Goal: Task Accomplishment & Management: Use online tool/utility

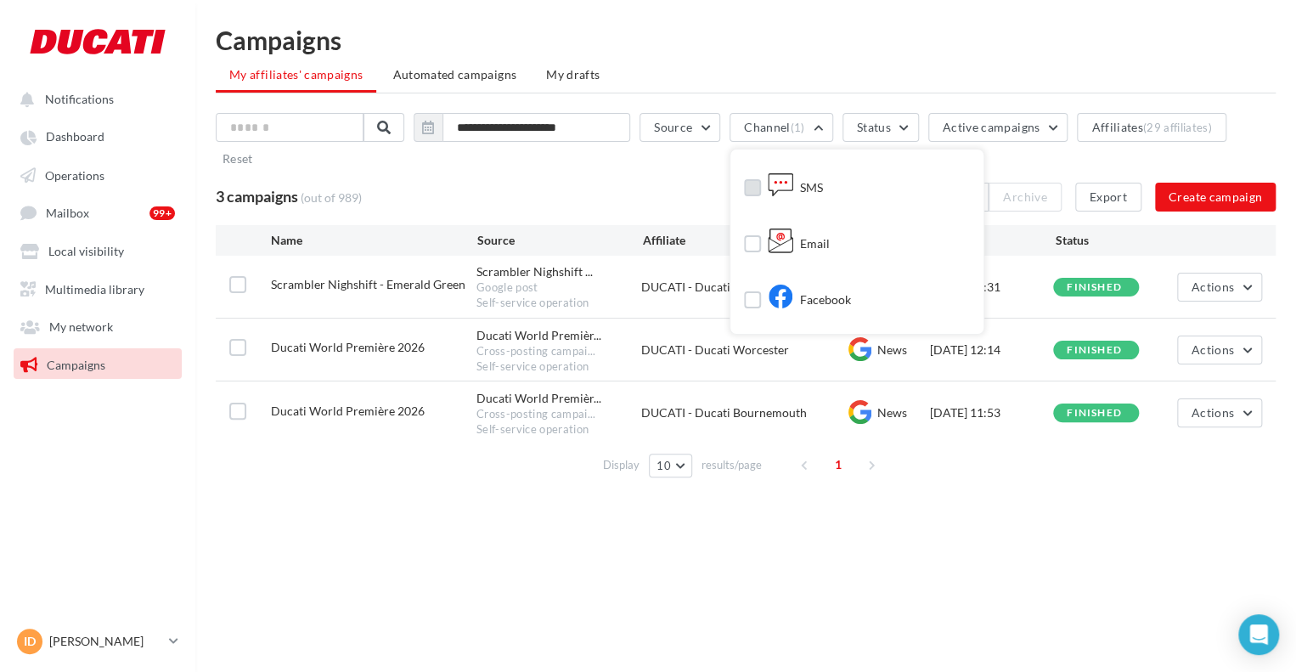
drag, startPoint x: 799, startPoint y: 190, endPoint x: 792, endPoint y: 231, distance: 41.3
click at [794, 190] on icon at bounding box center [780, 184] width 25 height 25
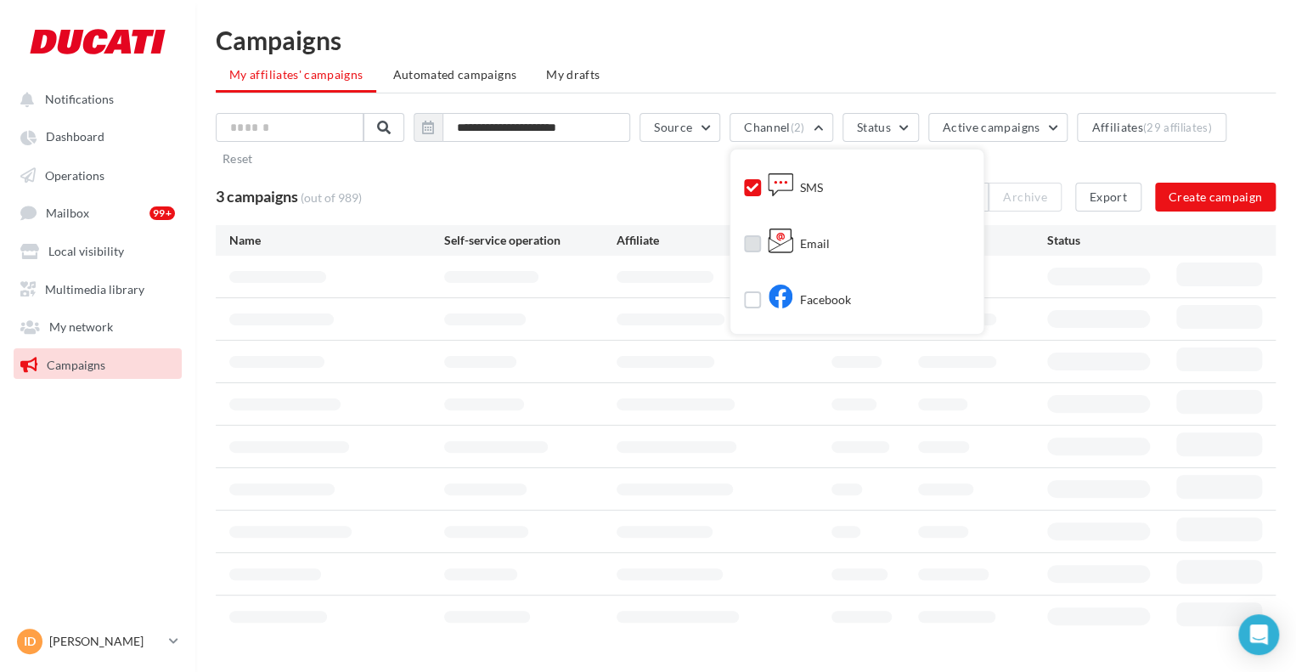
click at [761, 240] on label at bounding box center [752, 243] width 17 height 17
click at [776, 313] on div "Facebook" at bounding box center [797, 303] width 107 height 30
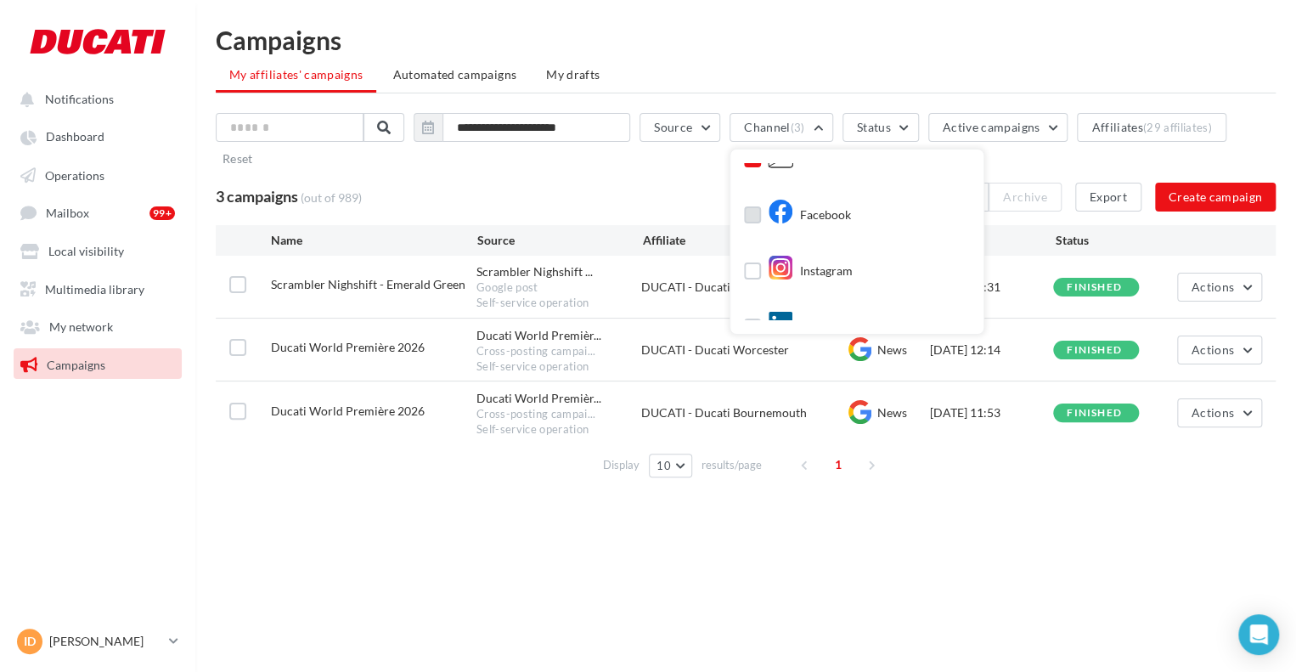
click at [756, 213] on label at bounding box center [752, 214] width 17 height 17
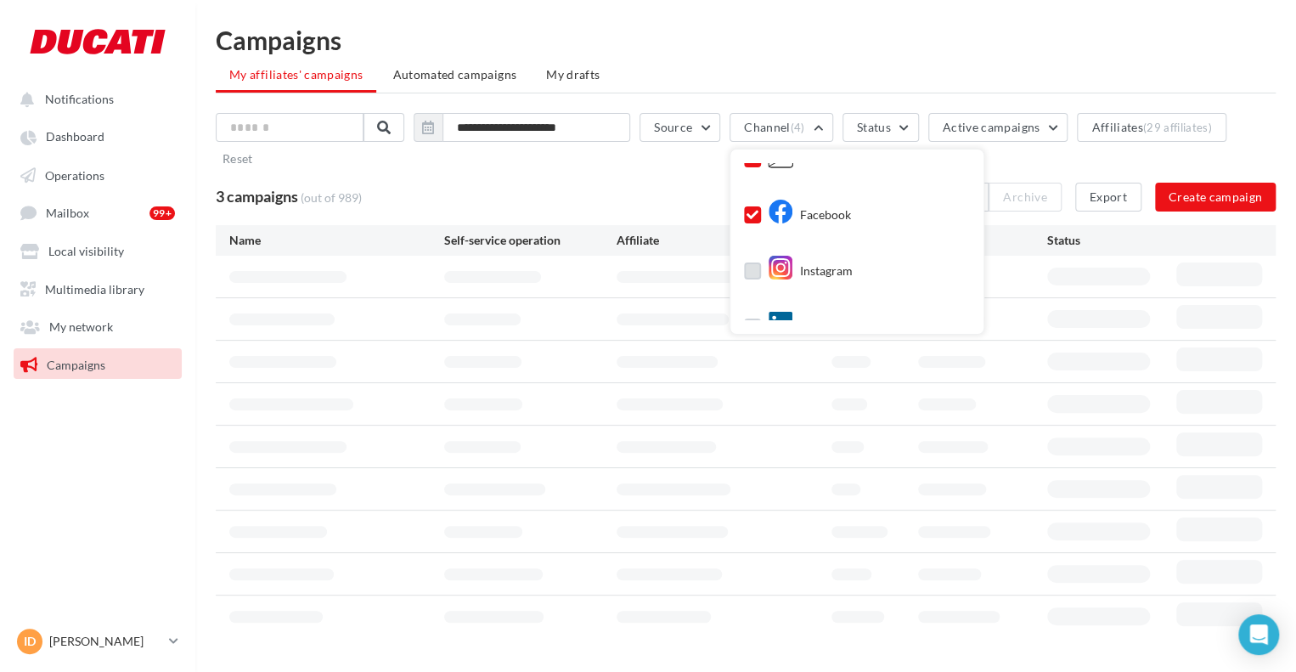
click at [761, 263] on label at bounding box center [752, 271] width 17 height 17
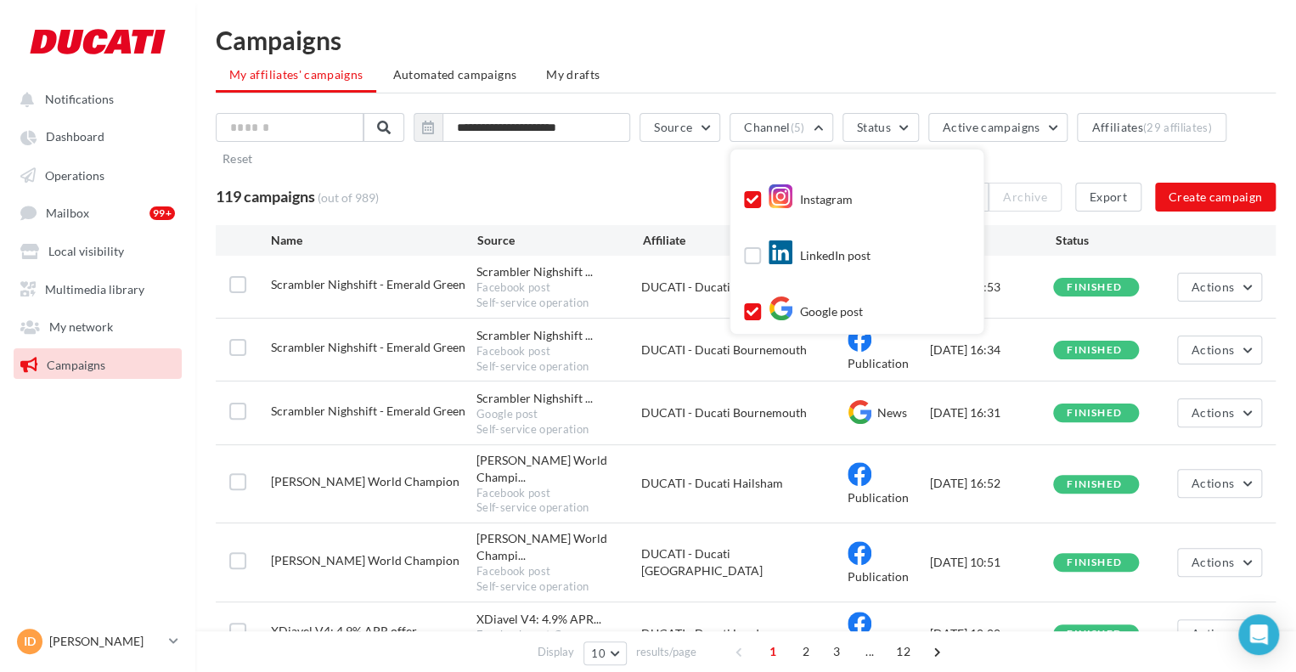
scroll to position [167, 0]
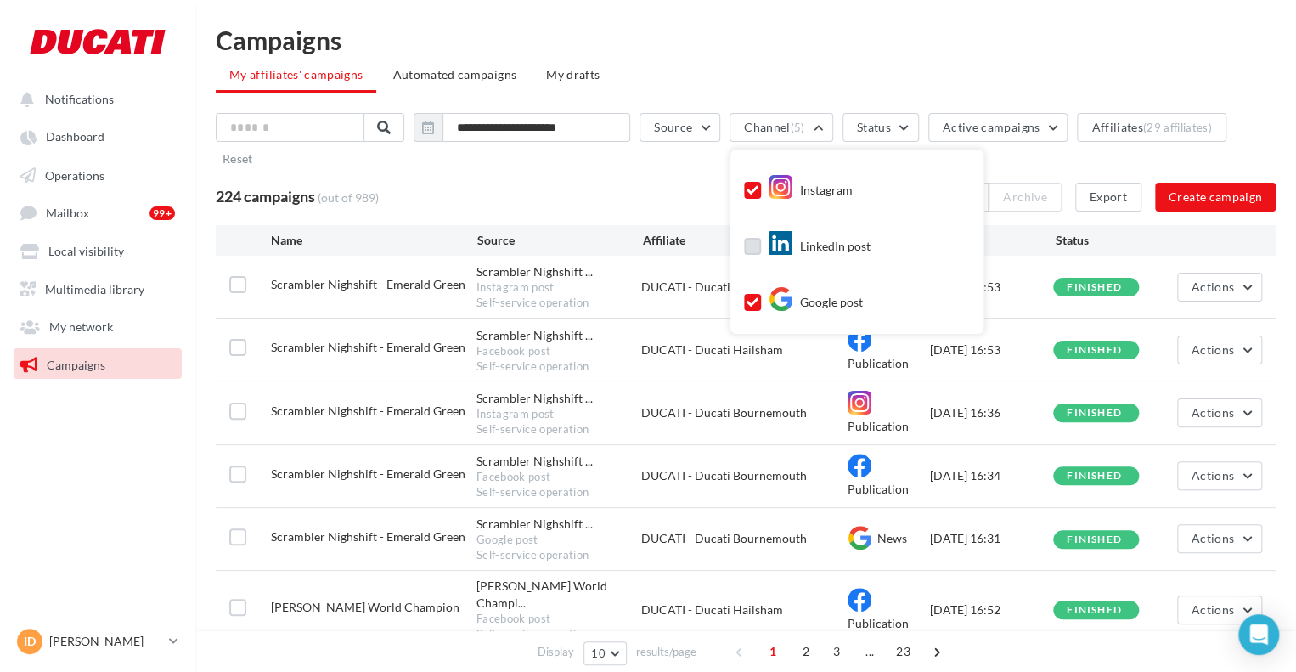
click at [761, 244] on label at bounding box center [752, 246] width 17 height 17
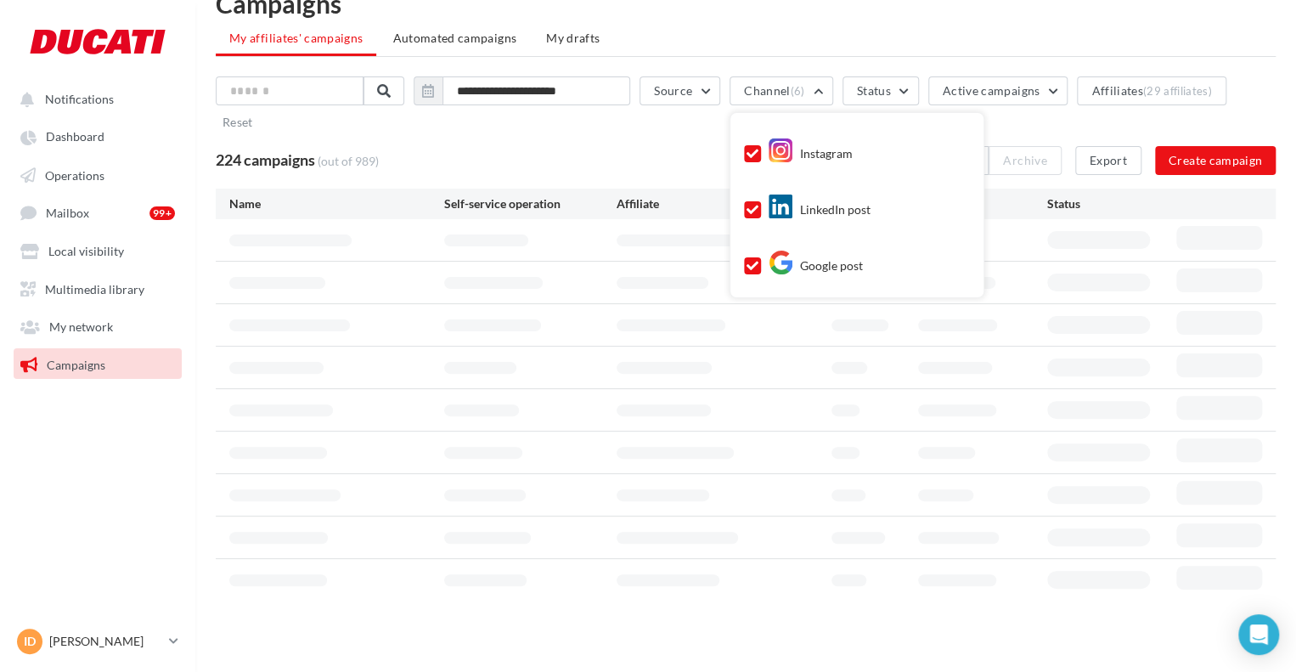
scroll to position [48, 0]
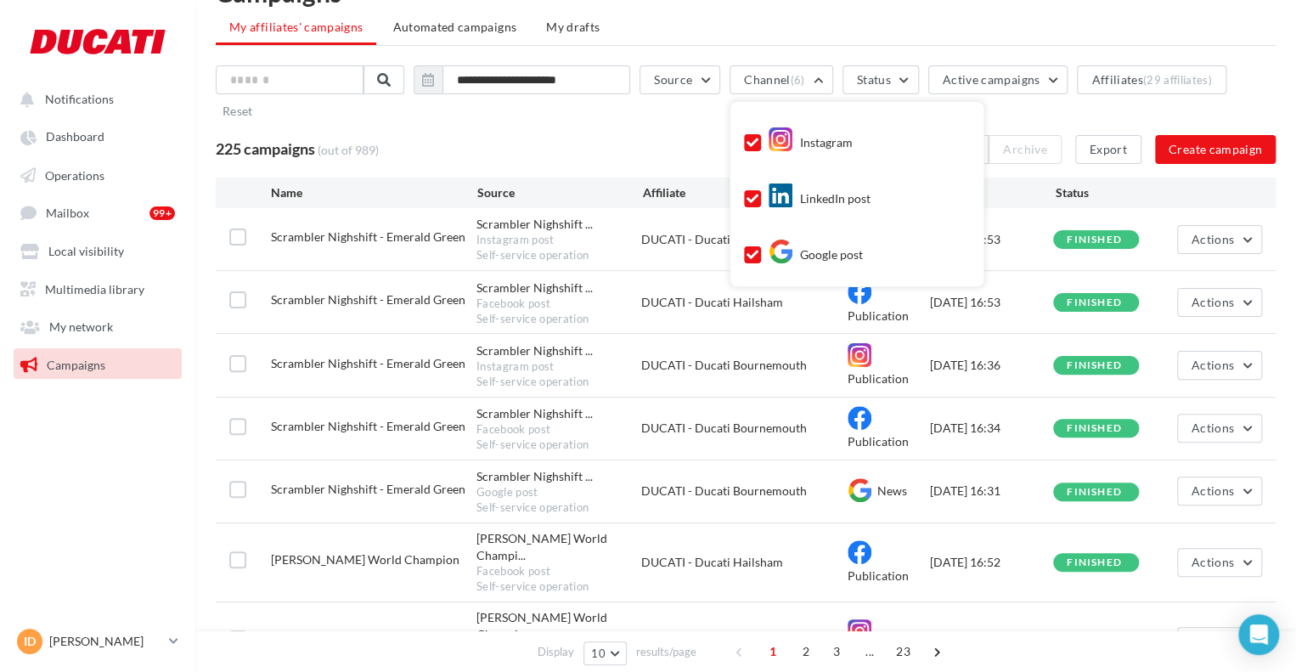
click at [656, 152] on div "225 campaigns (out of 989) Select all Archive Export Create campaign" at bounding box center [746, 149] width 1060 height 29
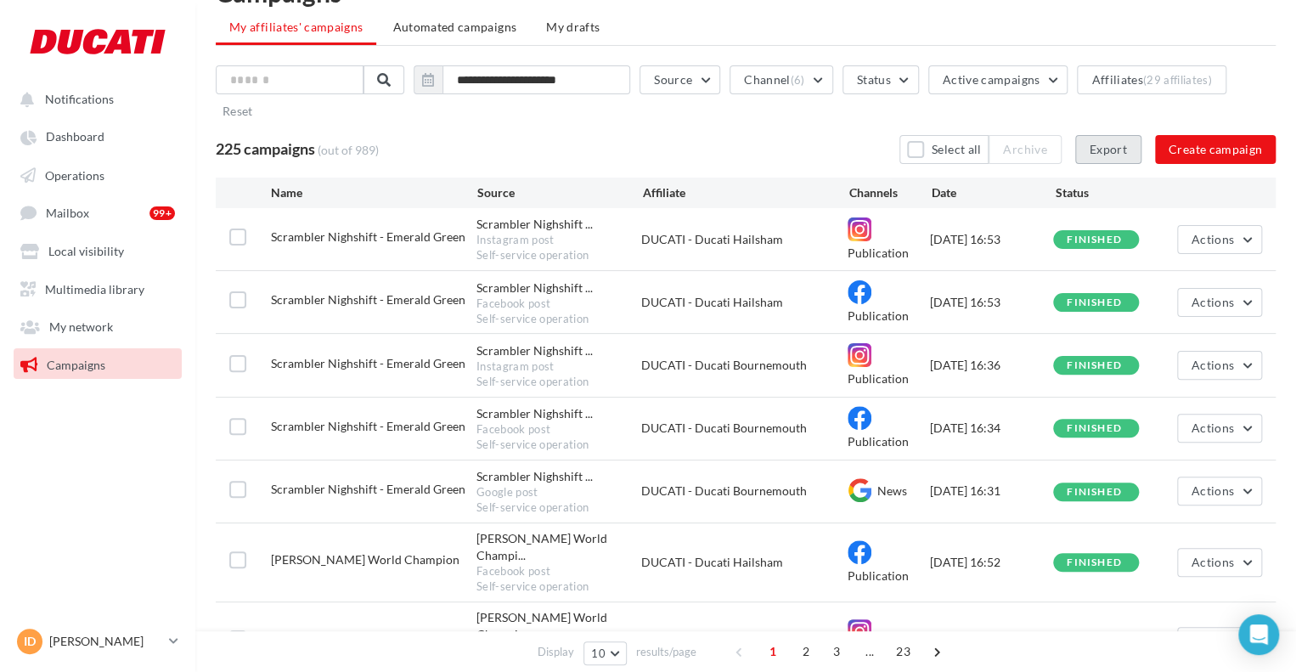
click at [1118, 144] on button "Export" at bounding box center [1109, 149] width 66 height 29
click at [277, 71] on input "text" at bounding box center [291, 79] width 150 height 29
type input "*"
click at [303, 75] on input "text" at bounding box center [291, 79] width 150 height 29
drag, startPoint x: 383, startPoint y: 76, endPoint x: 326, endPoint y: 78, distance: 56.9
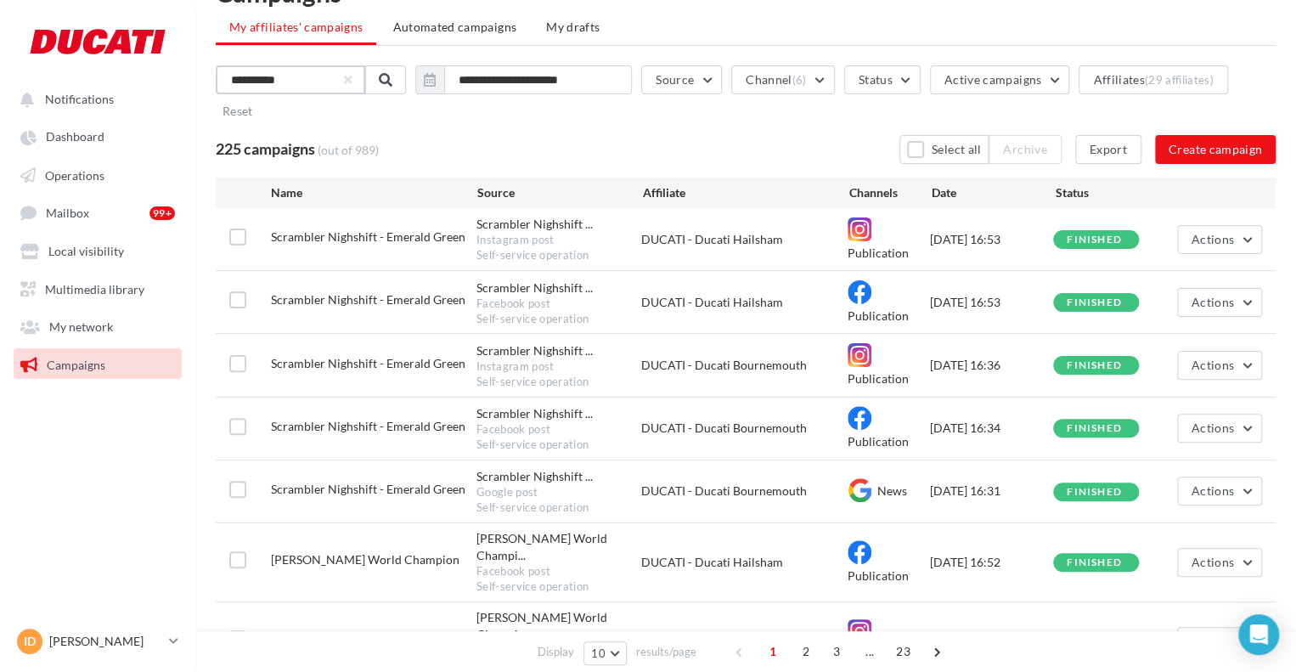
click at [327, 78] on input "**********" at bounding box center [291, 79] width 150 height 29
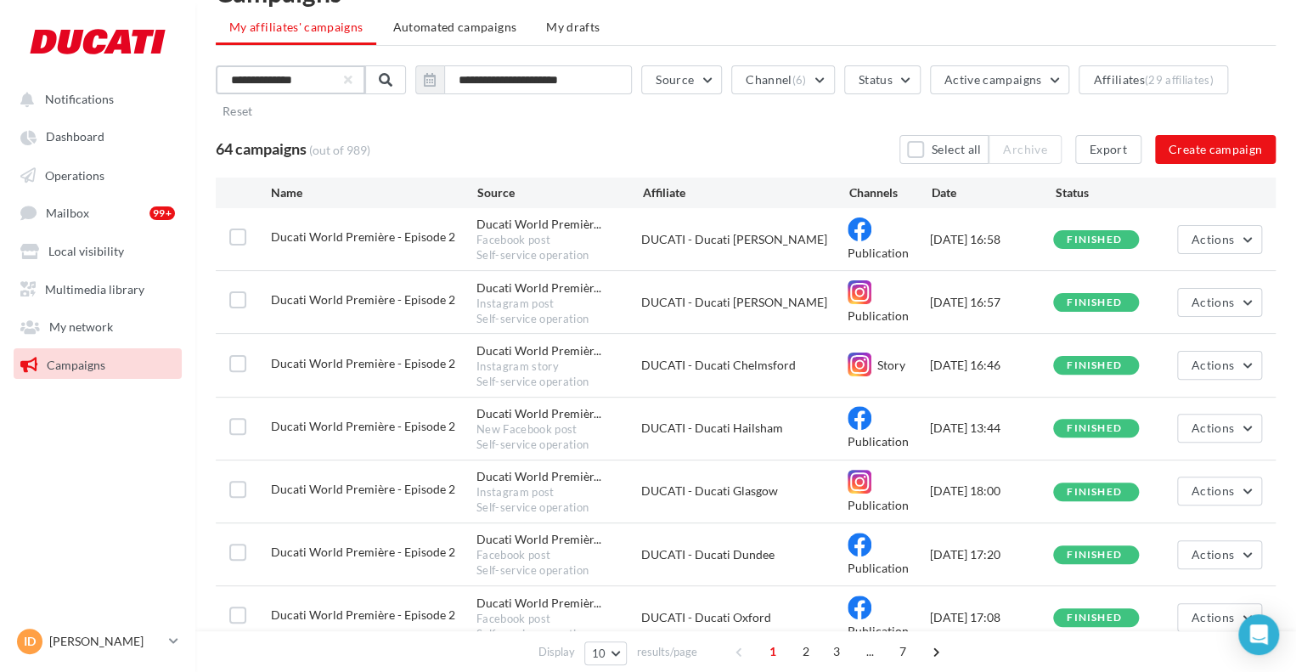
click at [240, 74] on input "**********" at bounding box center [291, 79] width 150 height 29
type input "**********"
click at [391, 74] on span at bounding box center [384, 80] width 14 height 14
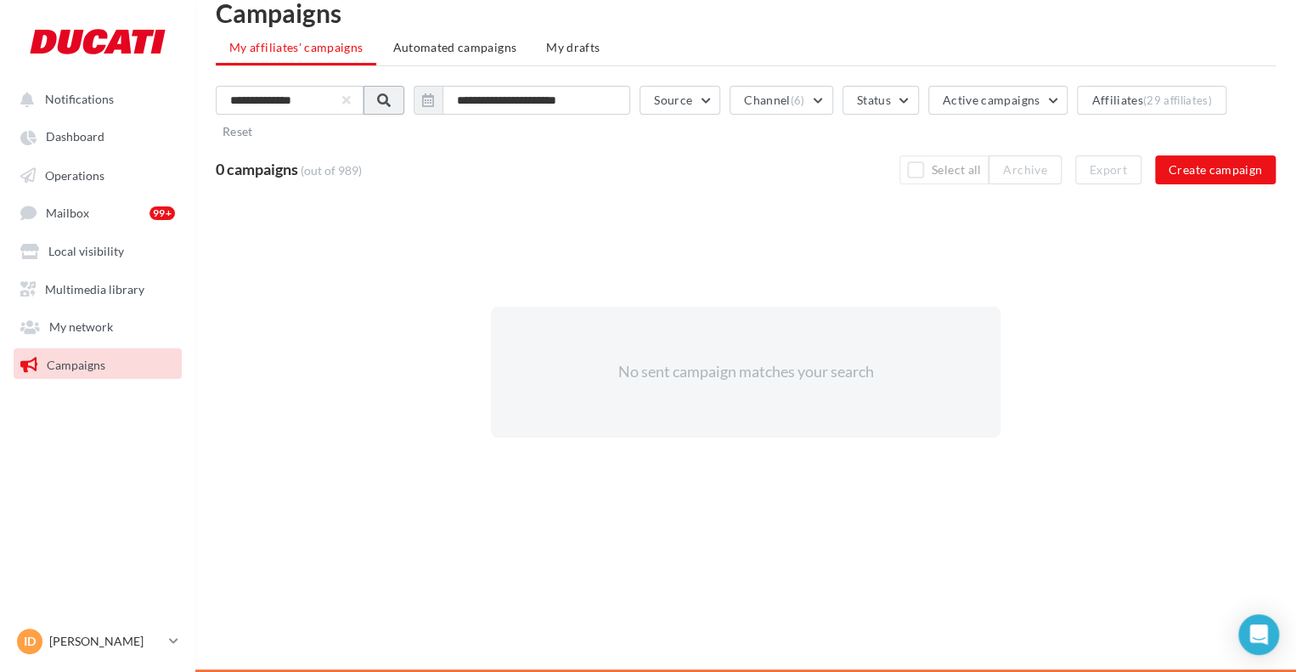
scroll to position [27, 0]
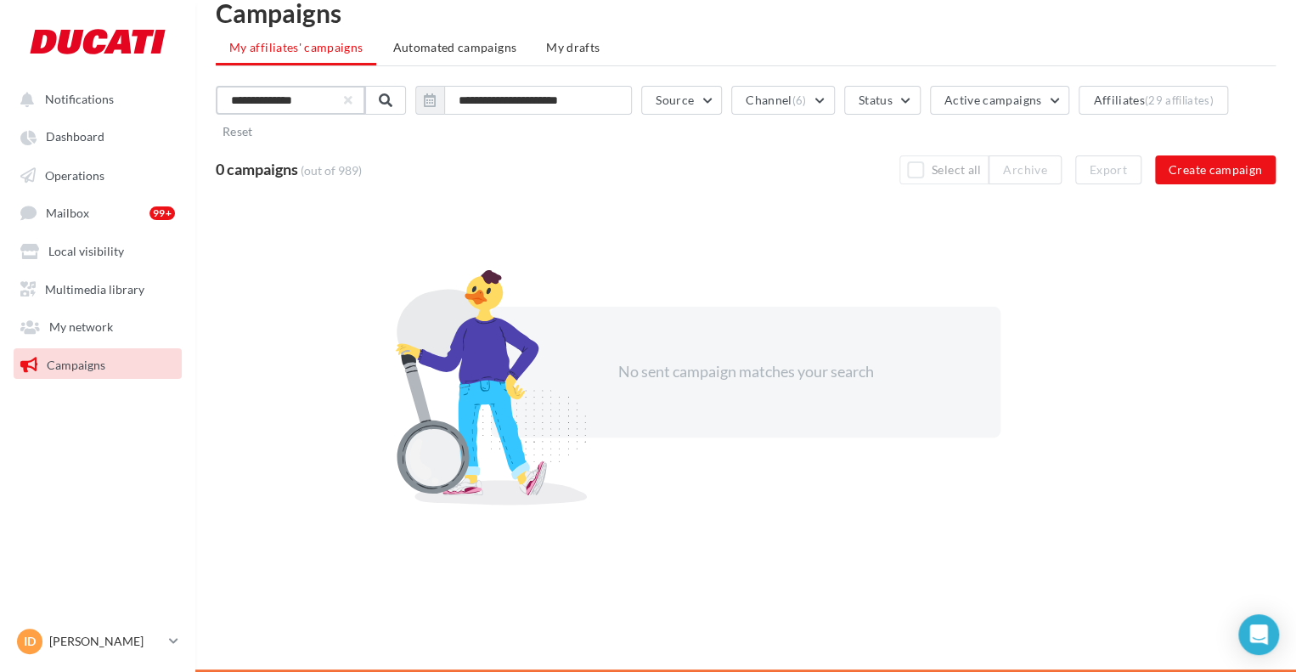
click at [320, 101] on input "**********" at bounding box center [291, 100] width 150 height 29
click at [350, 98] on button "button" at bounding box center [346, 100] width 7 height 7
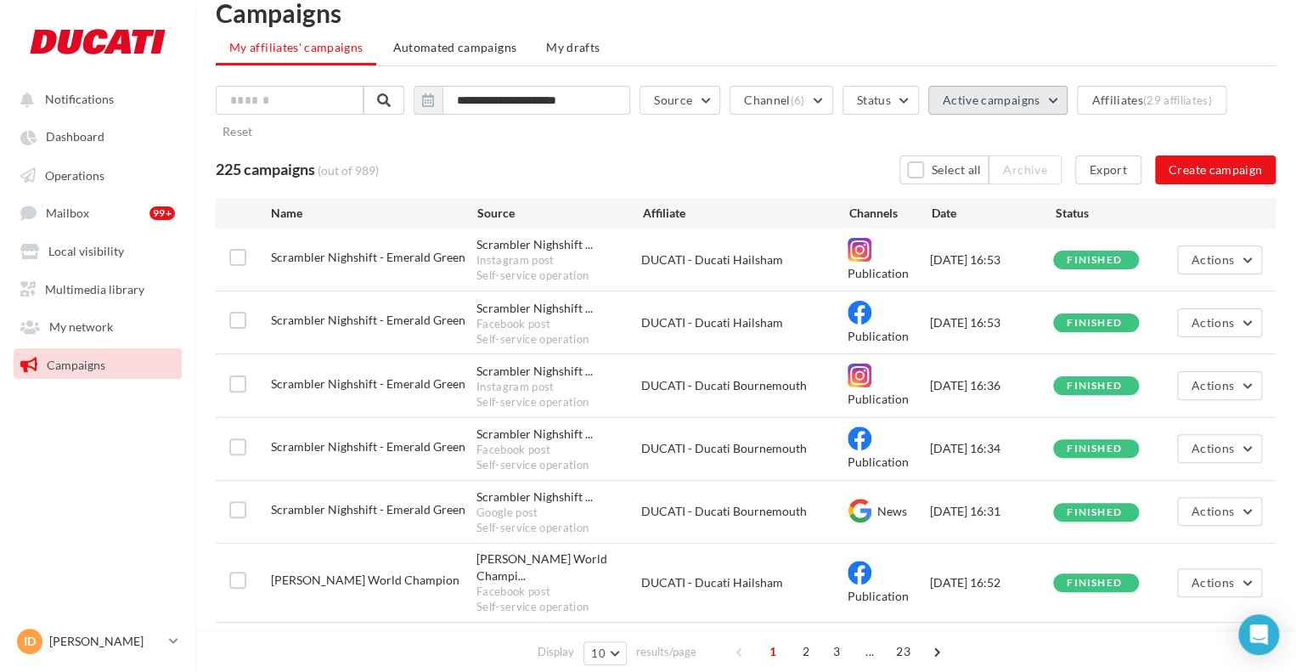
click at [963, 93] on span "Active campaigns" at bounding box center [992, 100] width 98 height 14
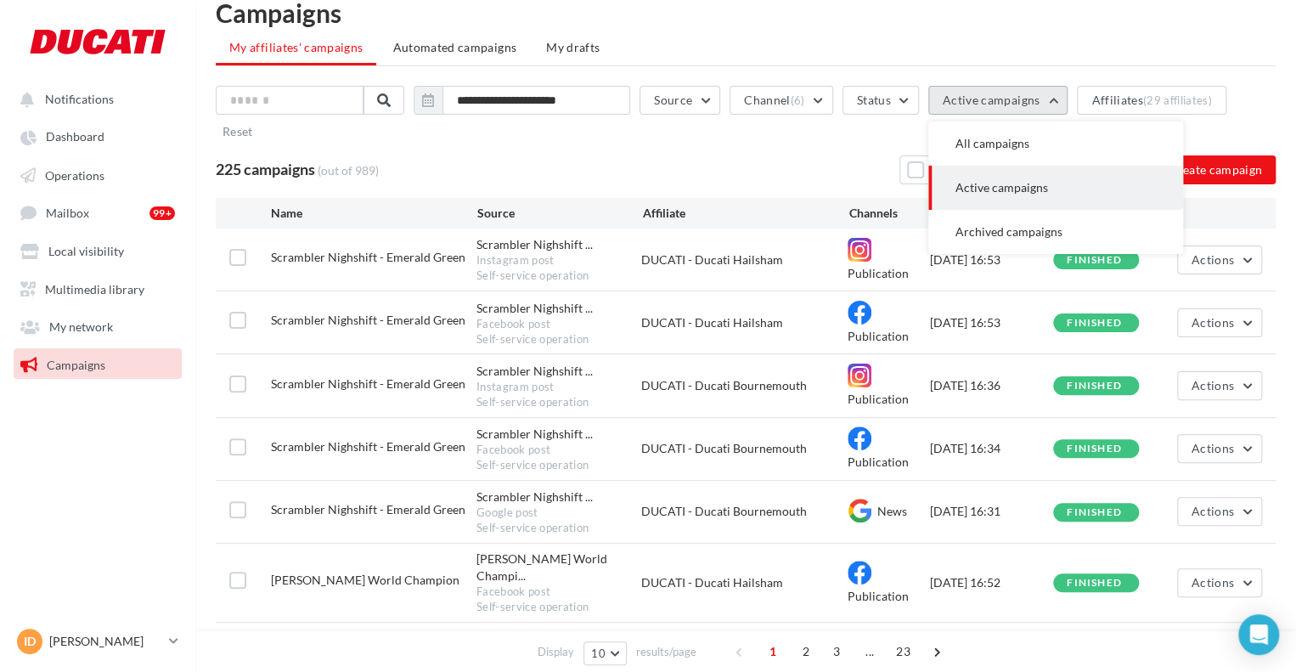
click at [963, 93] on span "Active campaigns" at bounding box center [992, 100] width 98 height 14
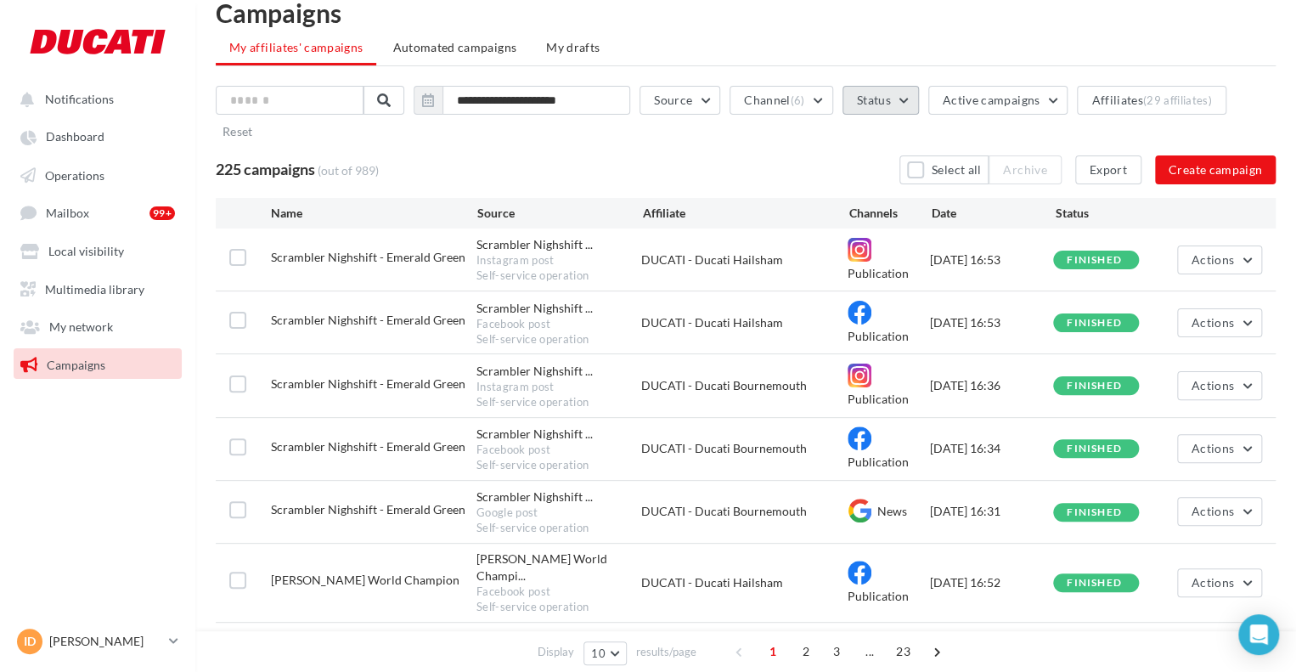
click at [890, 95] on button "Status" at bounding box center [881, 100] width 76 height 29
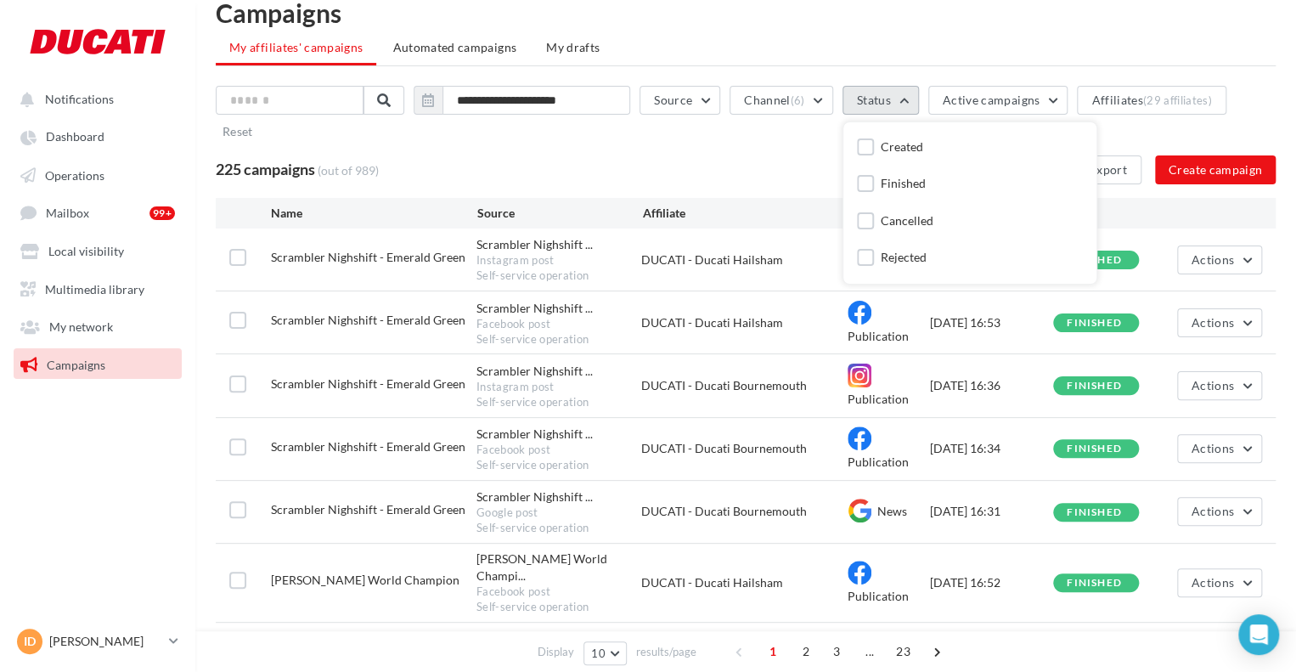
click at [890, 95] on button "Status" at bounding box center [881, 100] width 76 height 29
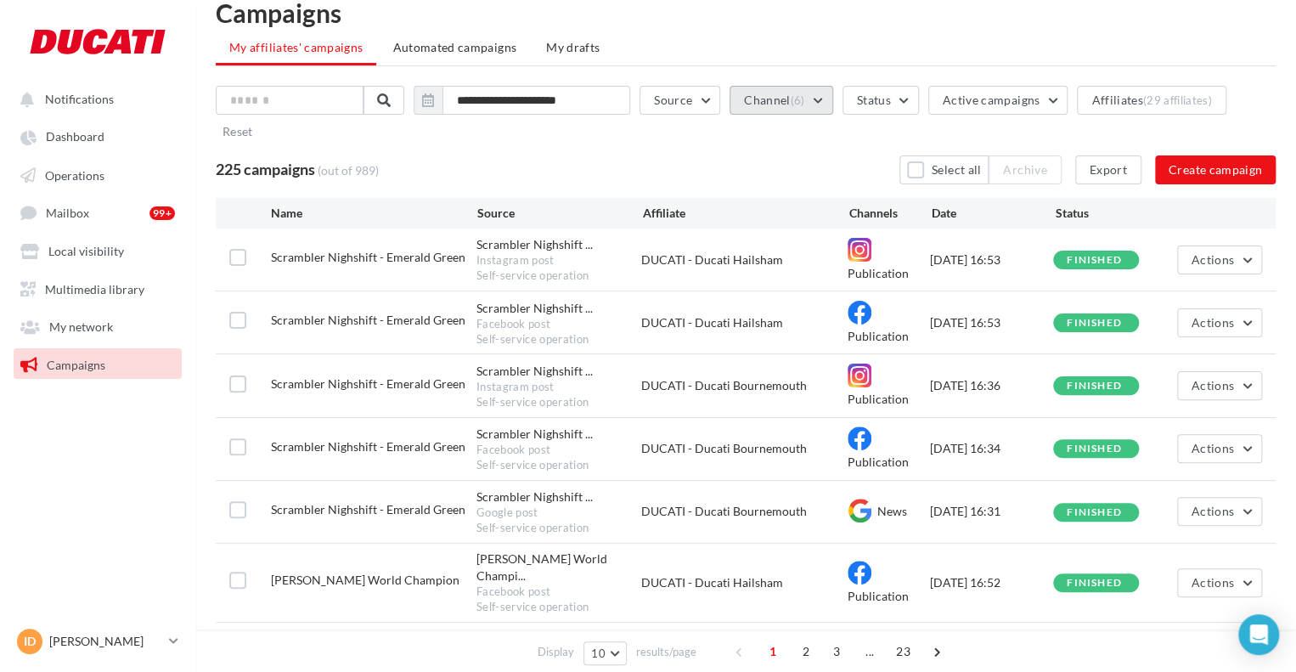
click at [788, 98] on button "Channel (6)" at bounding box center [781, 100] width 103 height 29
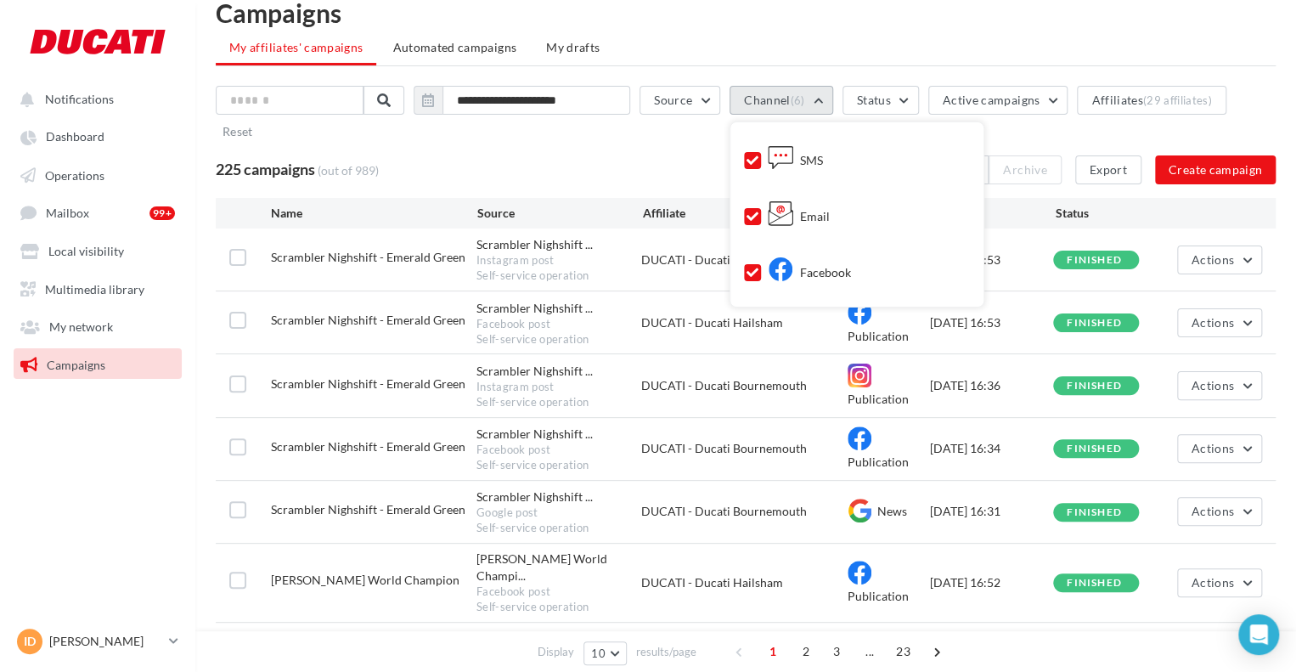
click at [787, 98] on button "Channel (6)" at bounding box center [781, 100] width 103 height 29
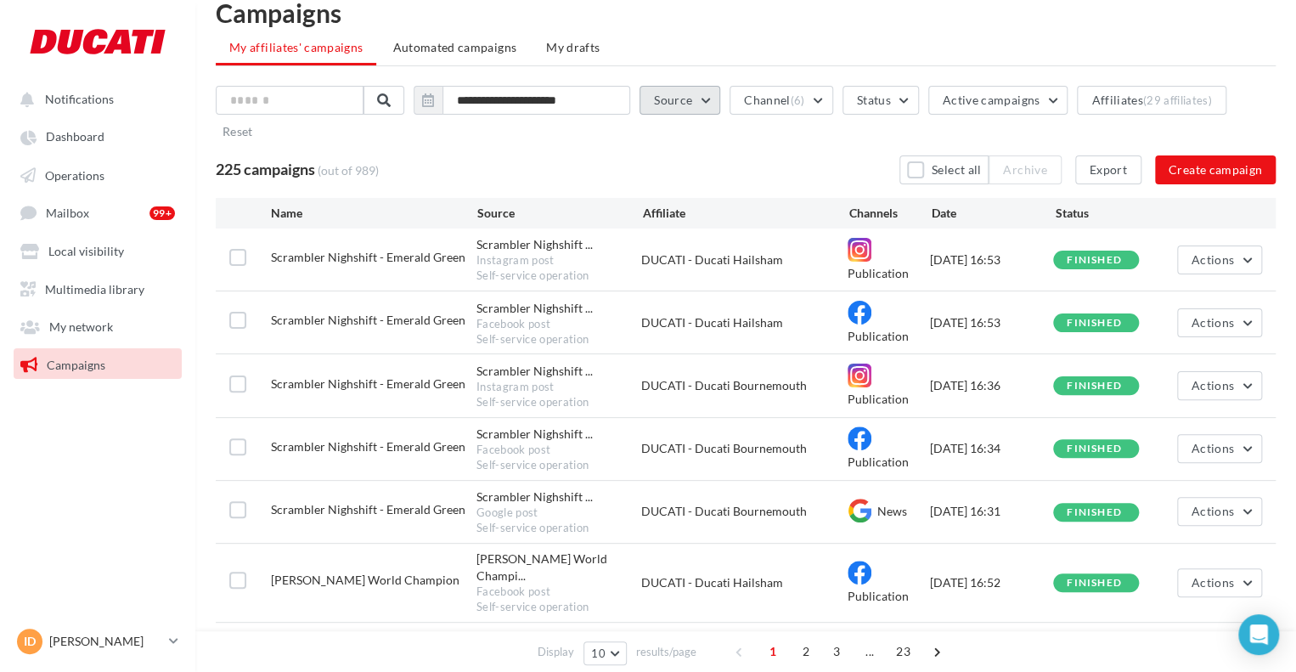
click at [669, 94] on button "Source" at bounding box center [680, 100] width 81 height 29
click at [696, 91] on button "Source" at bounding box center [680, 100] width 81 height 29
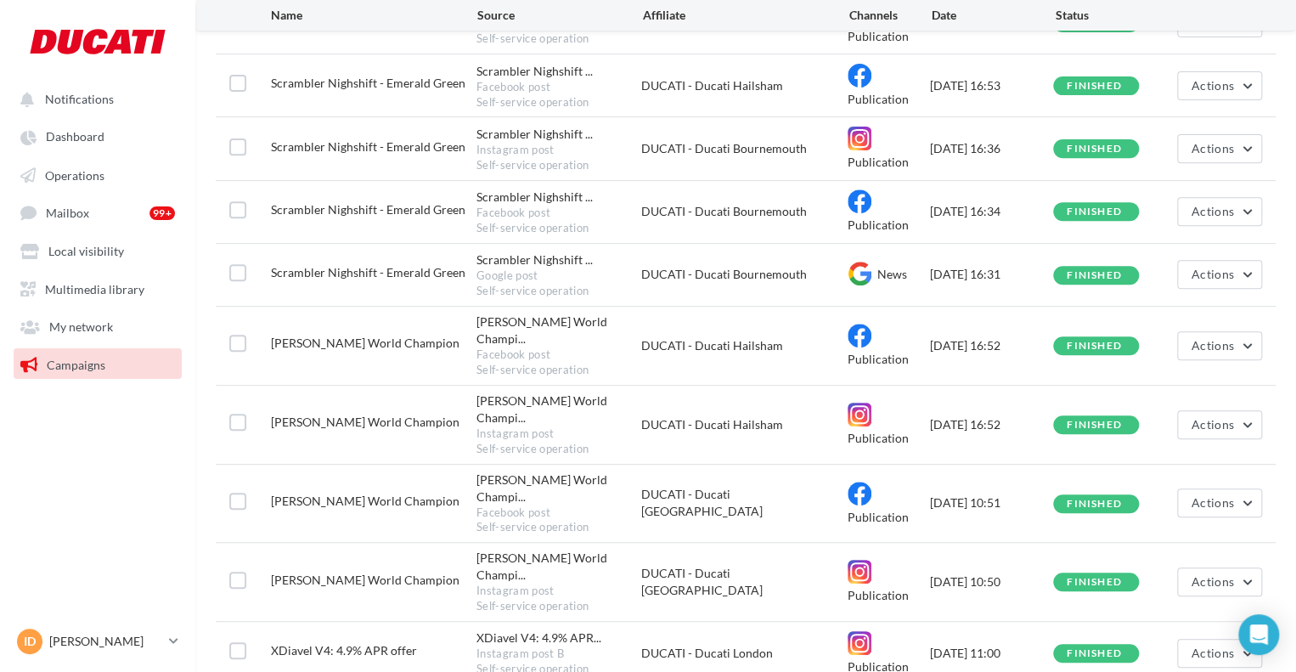
scroll to position [339, 0]
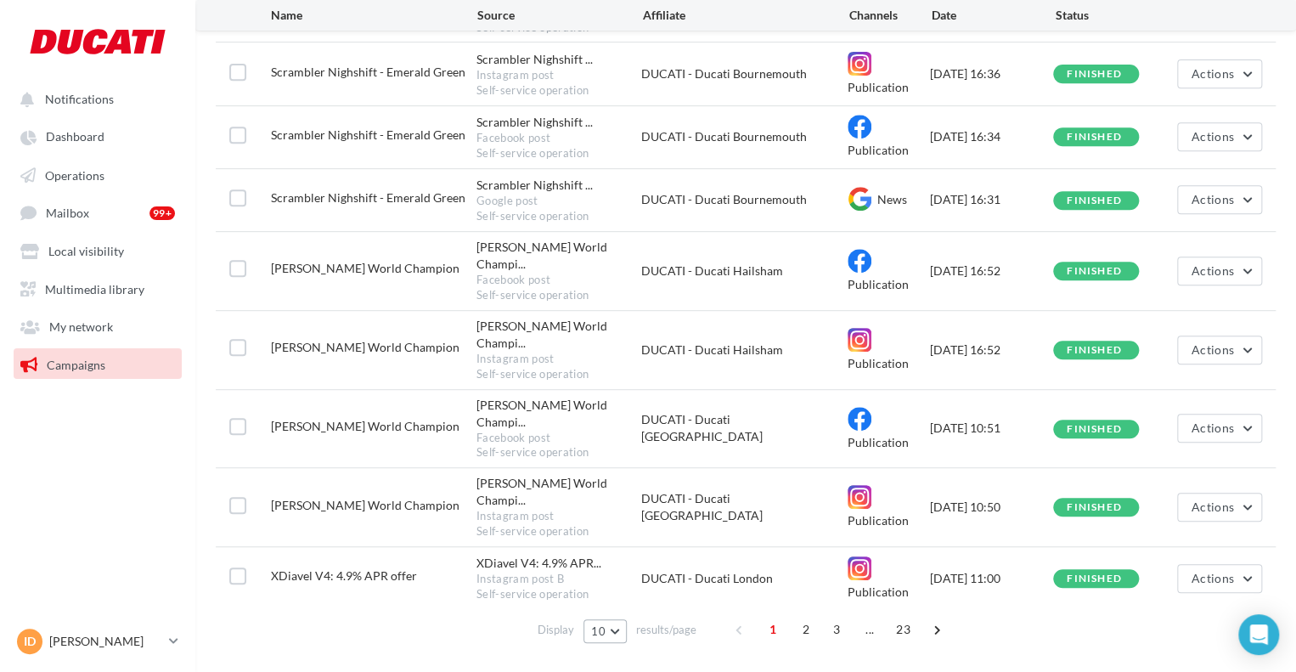
click at [601, 624] on span "10" at bounding box center [598, 631] width 14 height 14
click at [617, 593] on span "100" at bounding box center [607, 600] width 20 height 14
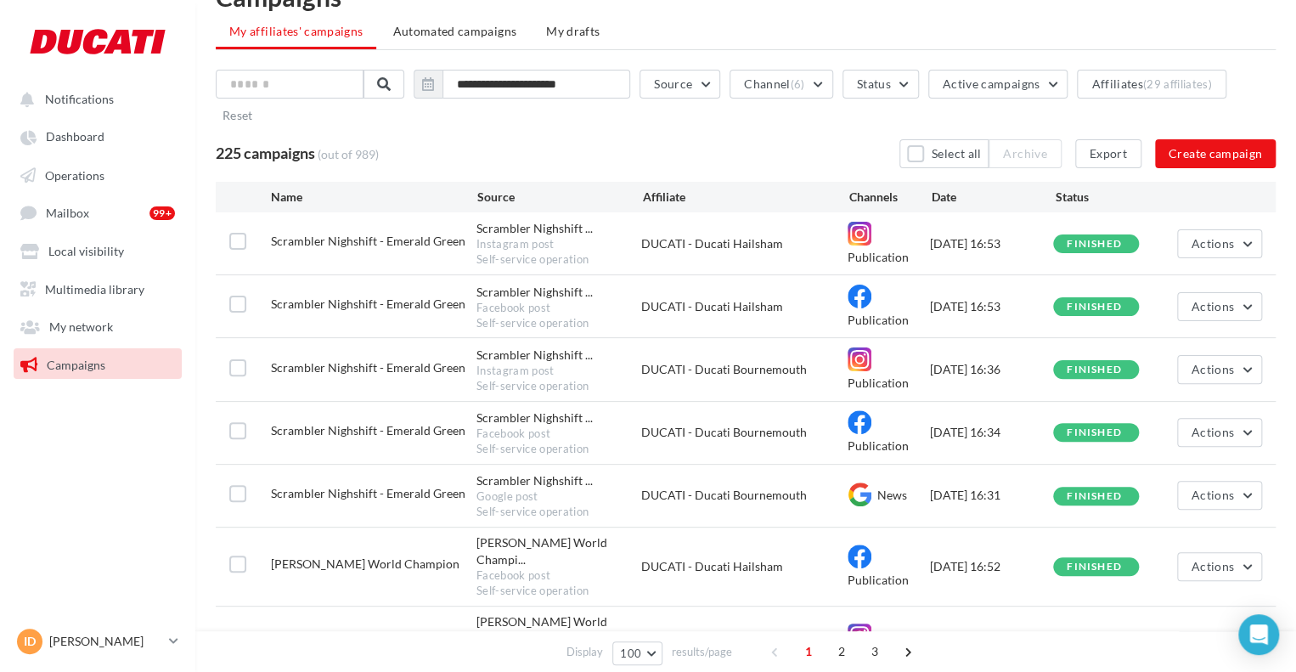
scroll to position [0, 0]
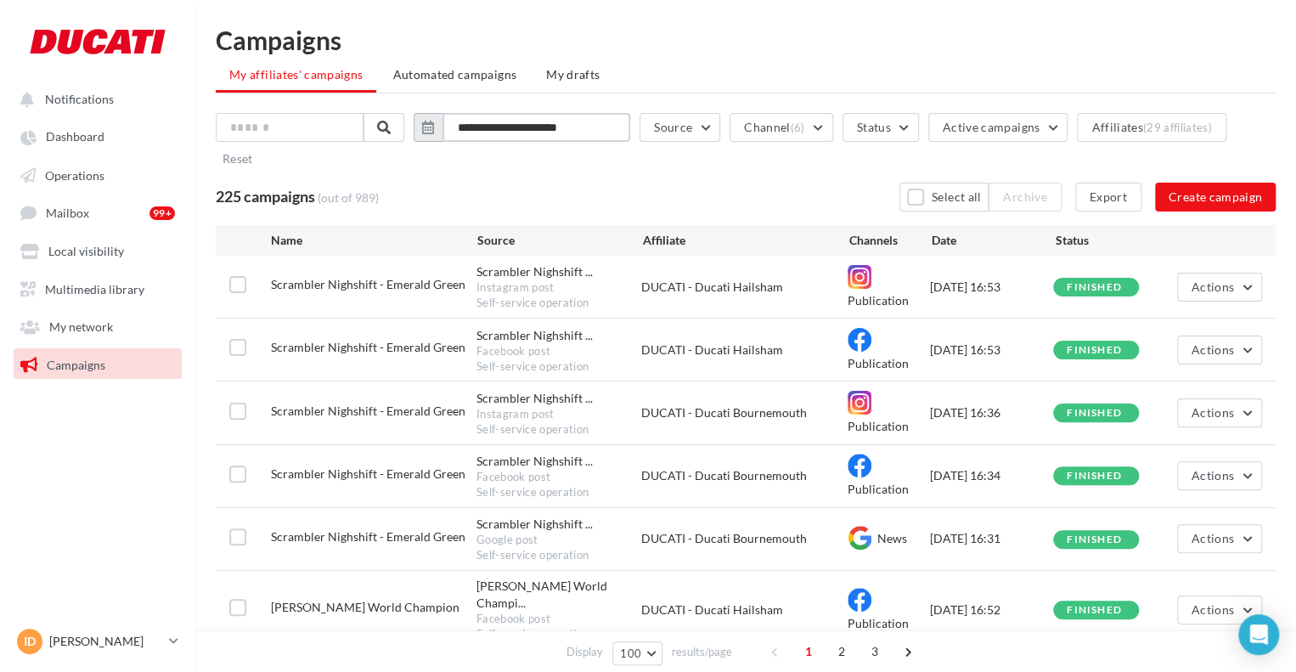
click at [612, 121] on input "**********" at bounding box center [537, 127] width 188 height 29
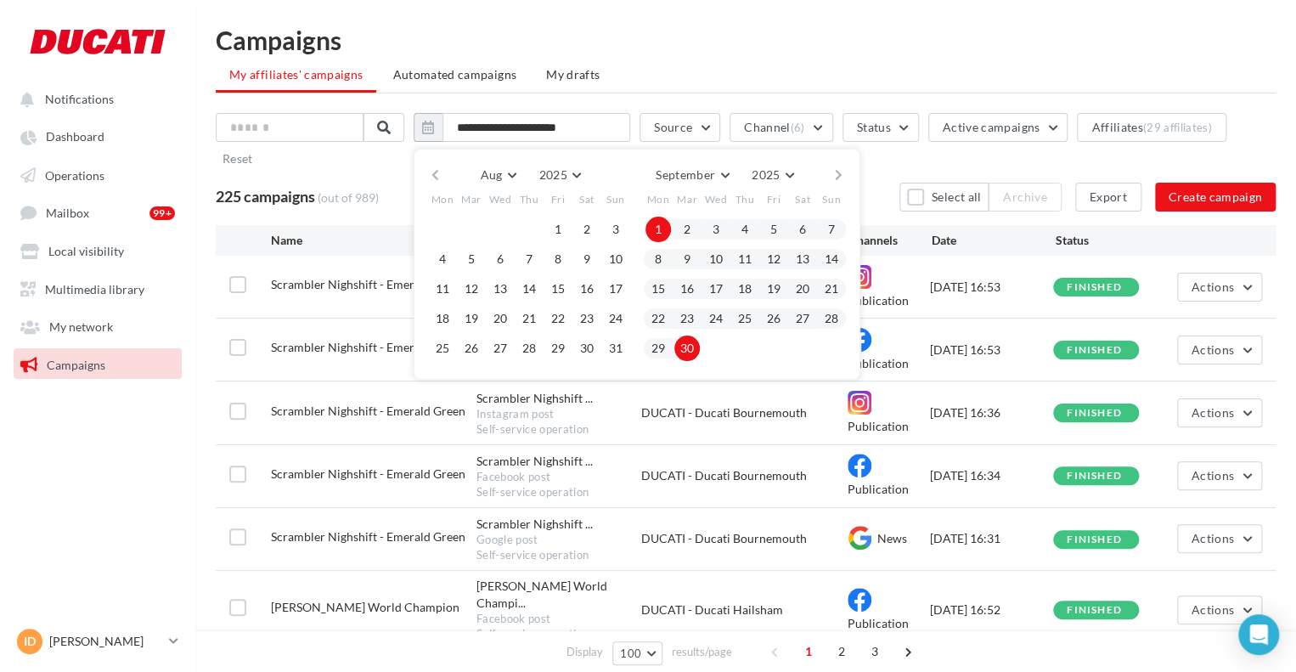
click at [846, 171] on button "button" at bounding box center [839, 175] width 14 height 24
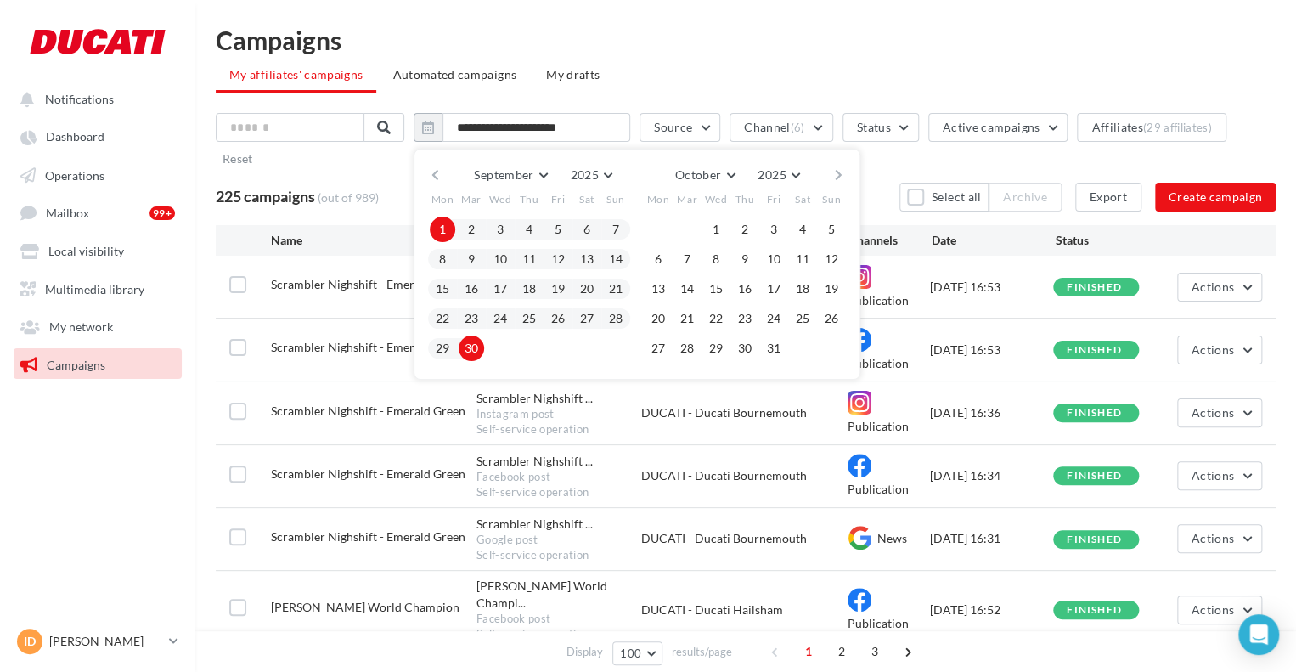
click at [455, 225] on button "1" at bounding box center [442, 229] width 25 height 25
click at [717, 281] on button "15" at bounding box center [715, 288] width 25 height 25
type input "**********"
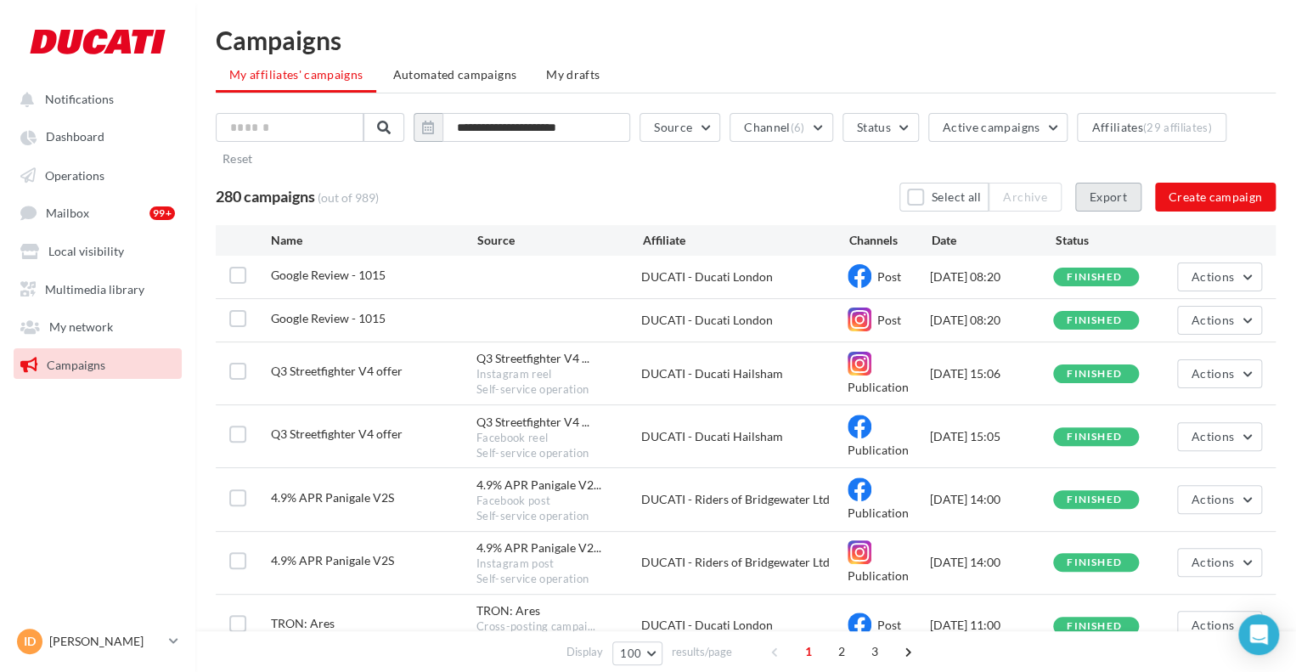
click at [1108, 195] on button "Export" at bounding box center [1109, 197] width 66 height 29
click at [860, 118] on button "Status" at bounding box center [881, 127] width 76 height 29
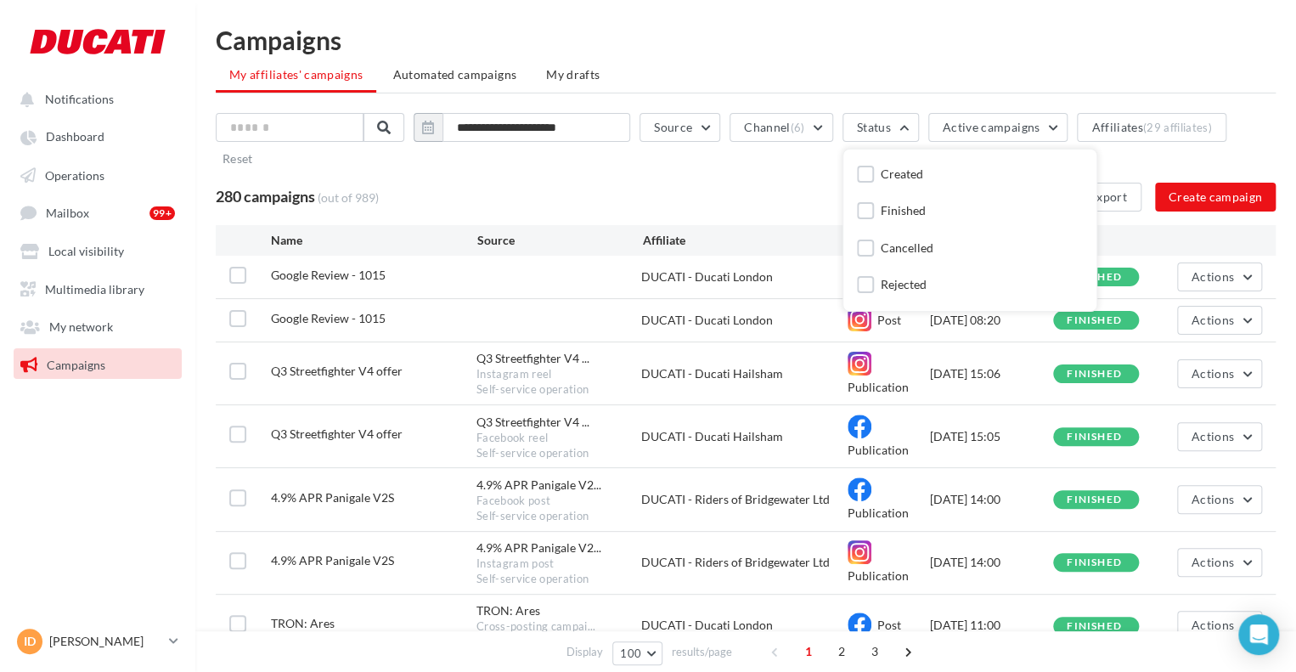
click at [887, 220] on div "Finished" at bounding box center [891, 212] width 69 height 21
click at [885, 210] on div "Finished" at bounding box center [891, 212] width 69 height 21
click at [874, 206] on label at bounding box center [865, 210] width 17 height 17
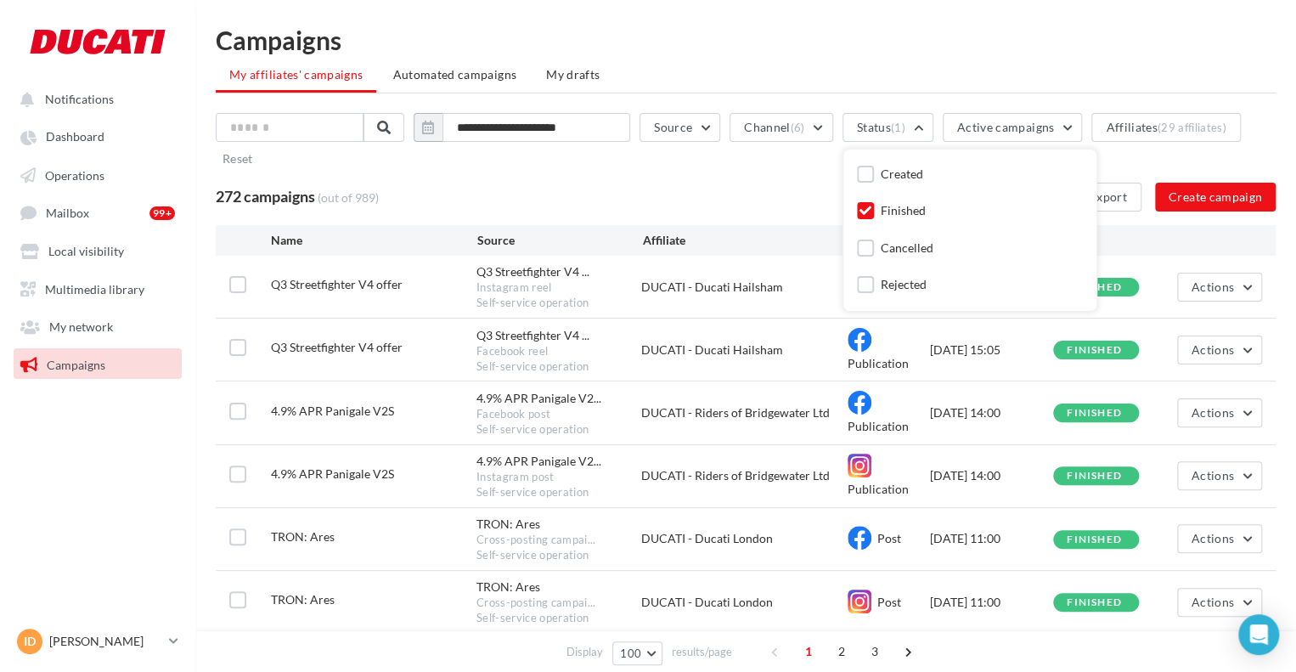
click at [669, 181] on div "**********" at bounding box center [746, 162] width 1060 height 99
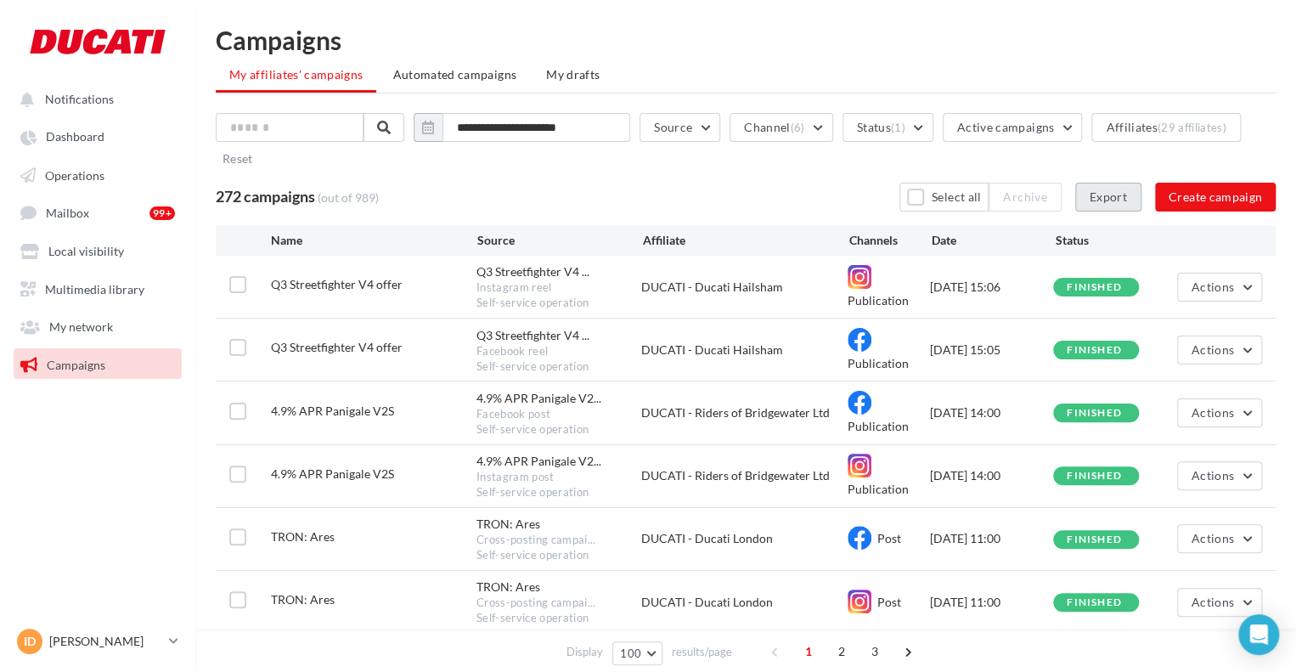
click at [1097, 196] on button "Export" at bounding box center [1109, 197] width 66 height 29
click at [1116, 193] on button "Export" at bounding box center [1109, 197] width 66 height 29
